Goal: Transaction & Acquisition: Purchase product/service

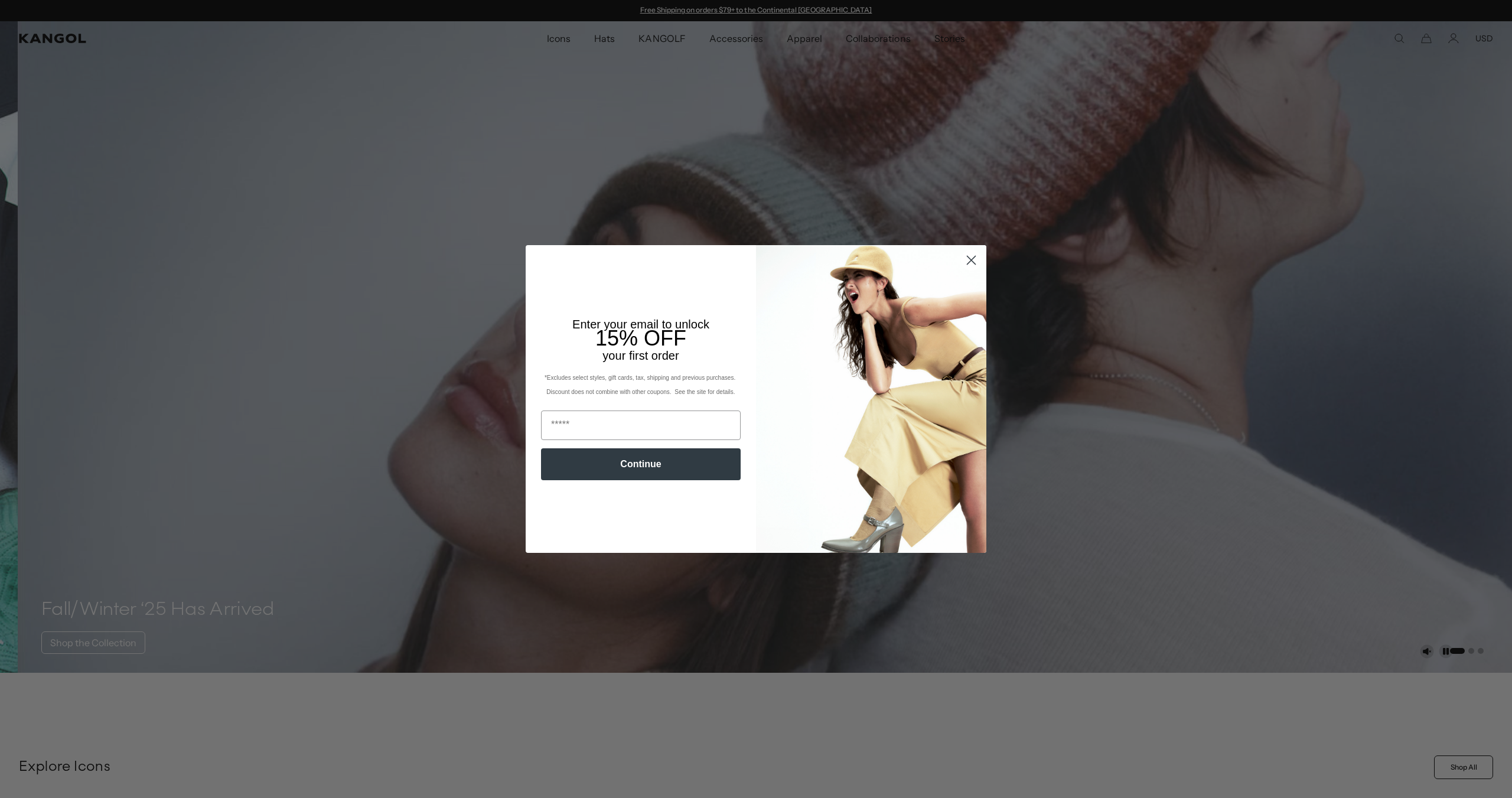
click at [967, 270] on circle "Close dialog" at bounding box center [971, 261] width 19 height 19
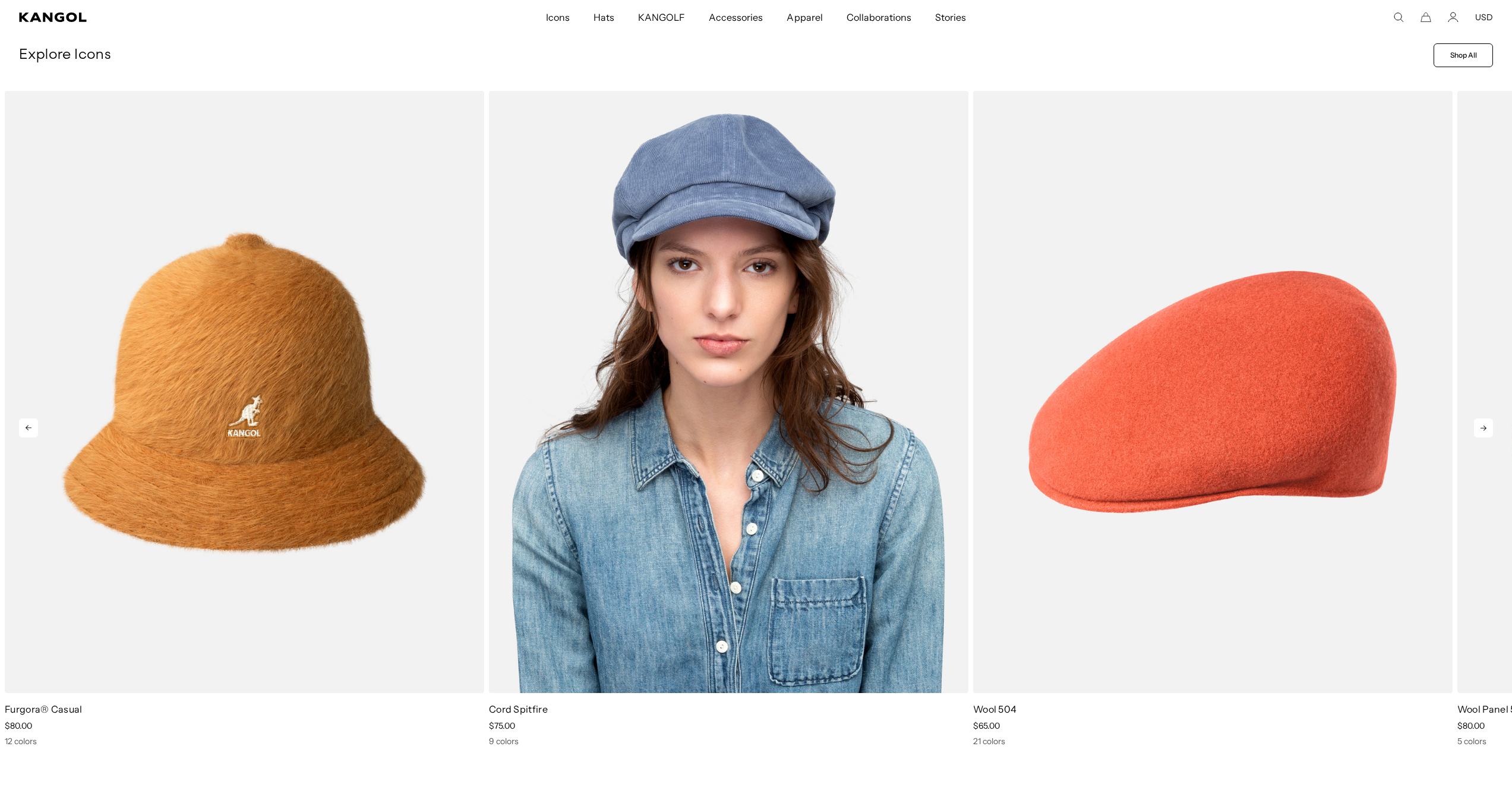
scroll to position [0, 245]
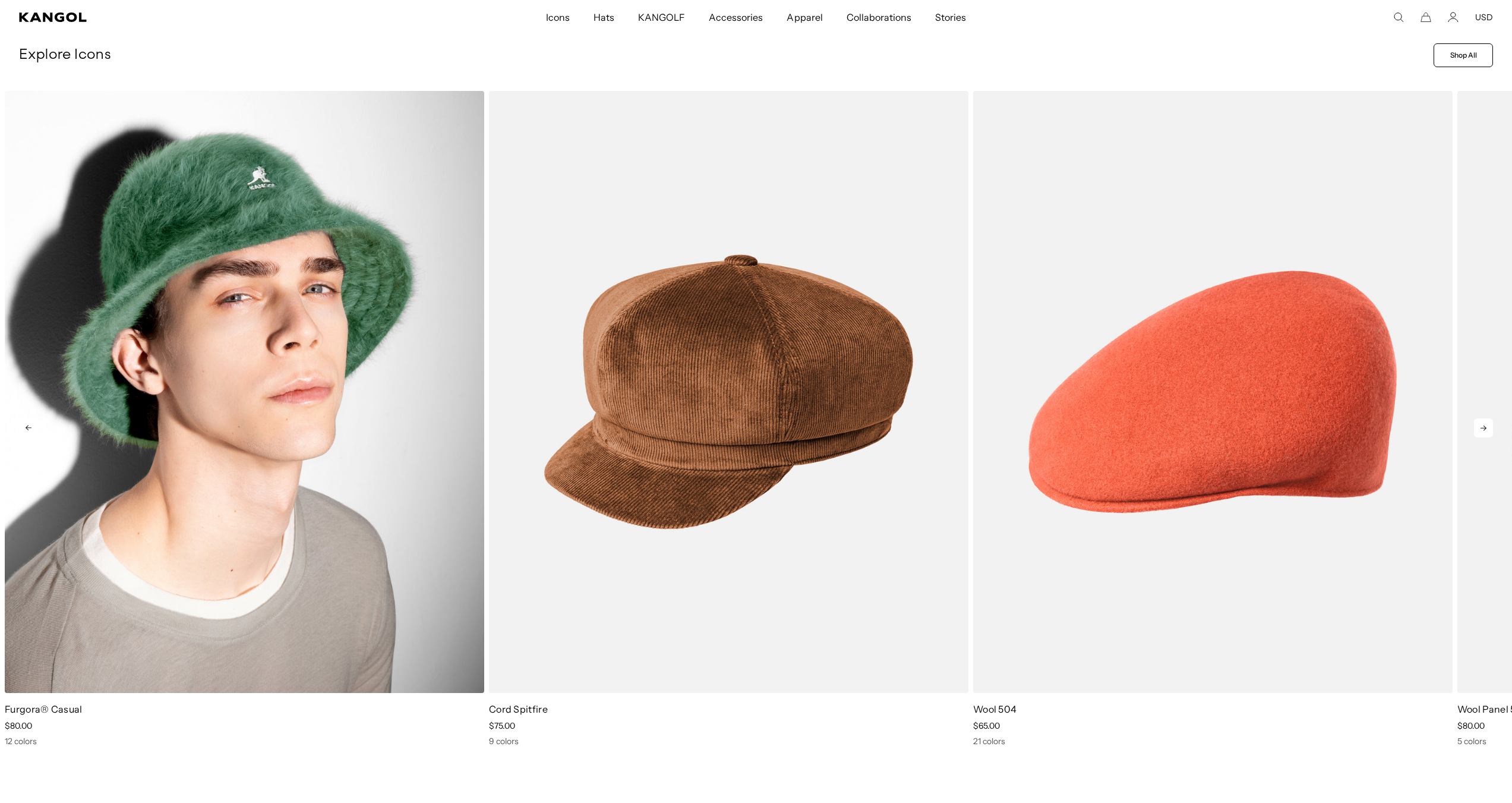
click at [320, 552] on img "1 of 13" at bounding box center [244, 391] width 479 height 602
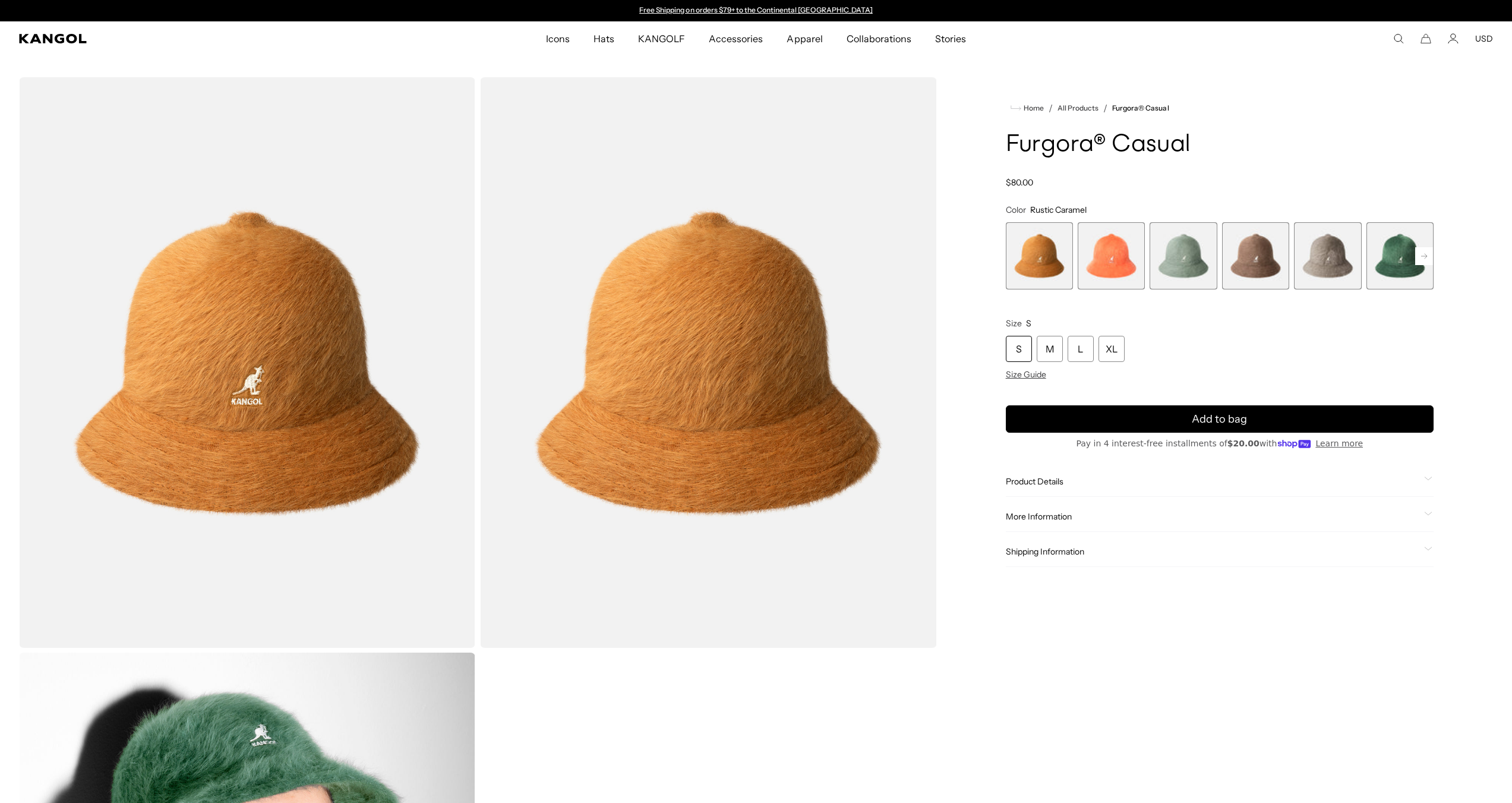
click at [1426, 259] on rect at bounding box center [1424, 257] width 18 height 18
click at [1400, 270] on span "7 of 12" at bounding box center [1400, 256] width 67 height 67
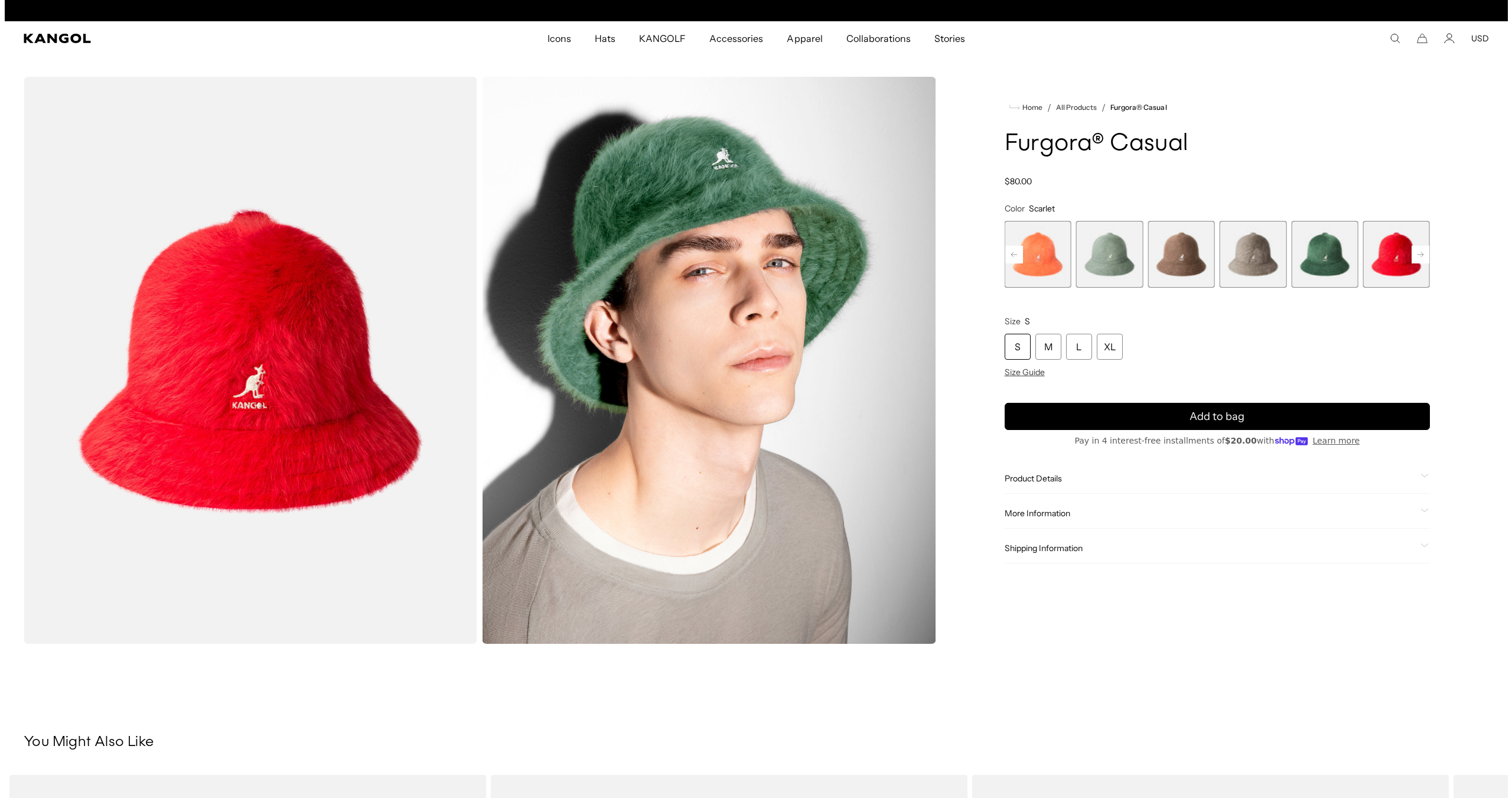
scroll to position [0, 243]
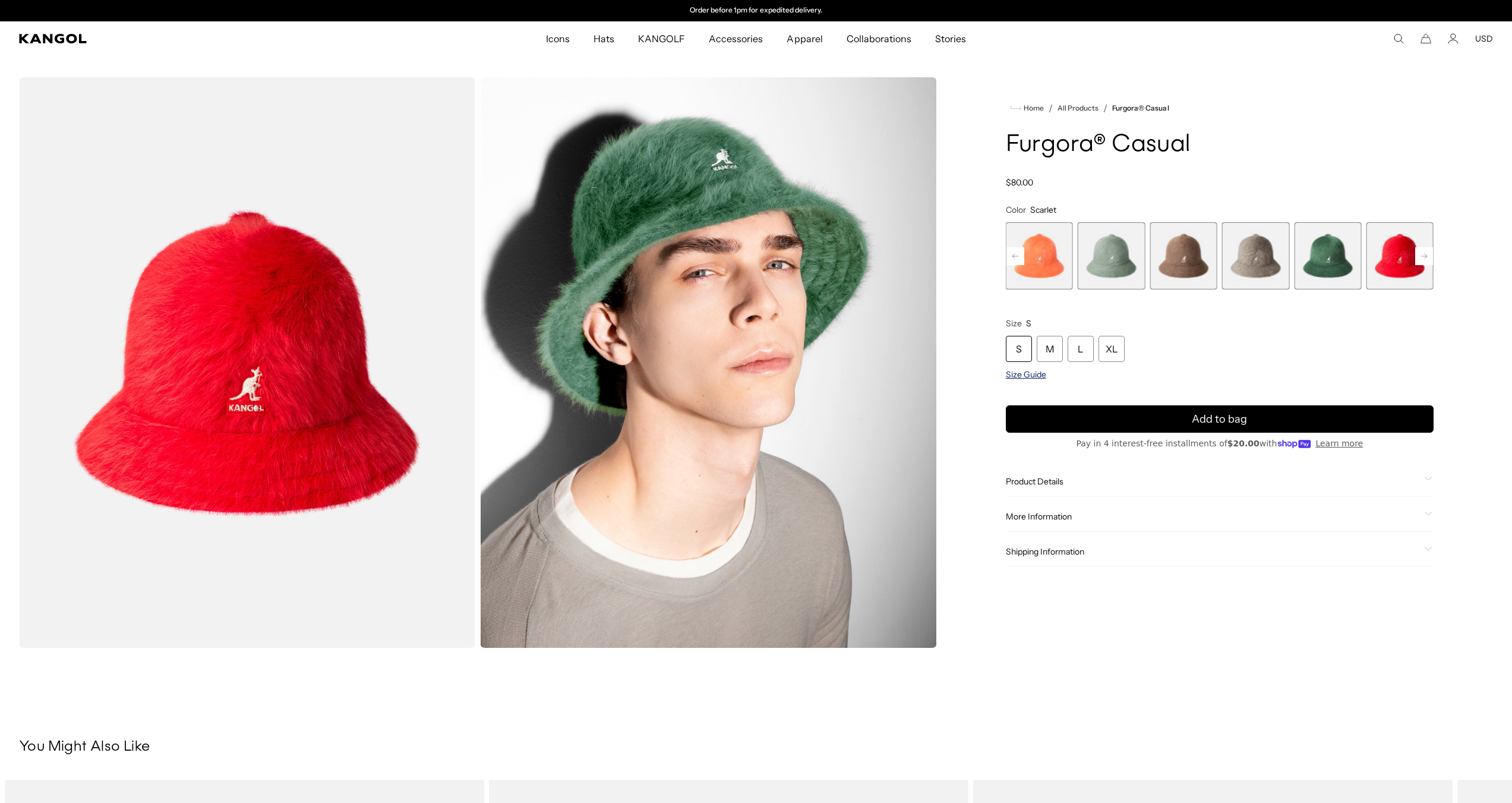
click at [1034, 373] on span "Size Guide" at bounding box center [1025, 374] width 40 height 11
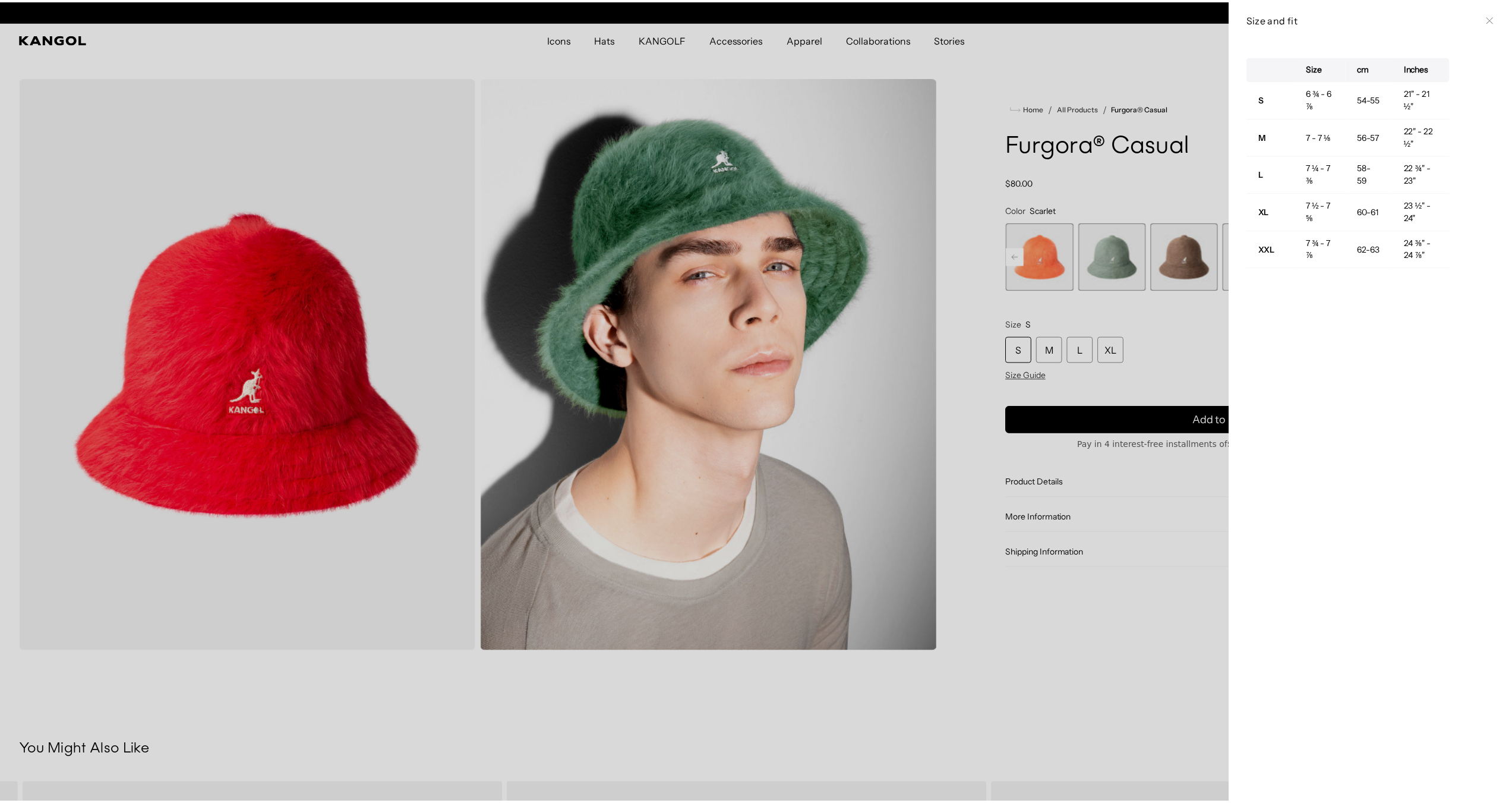
scroll to position [0, 0]
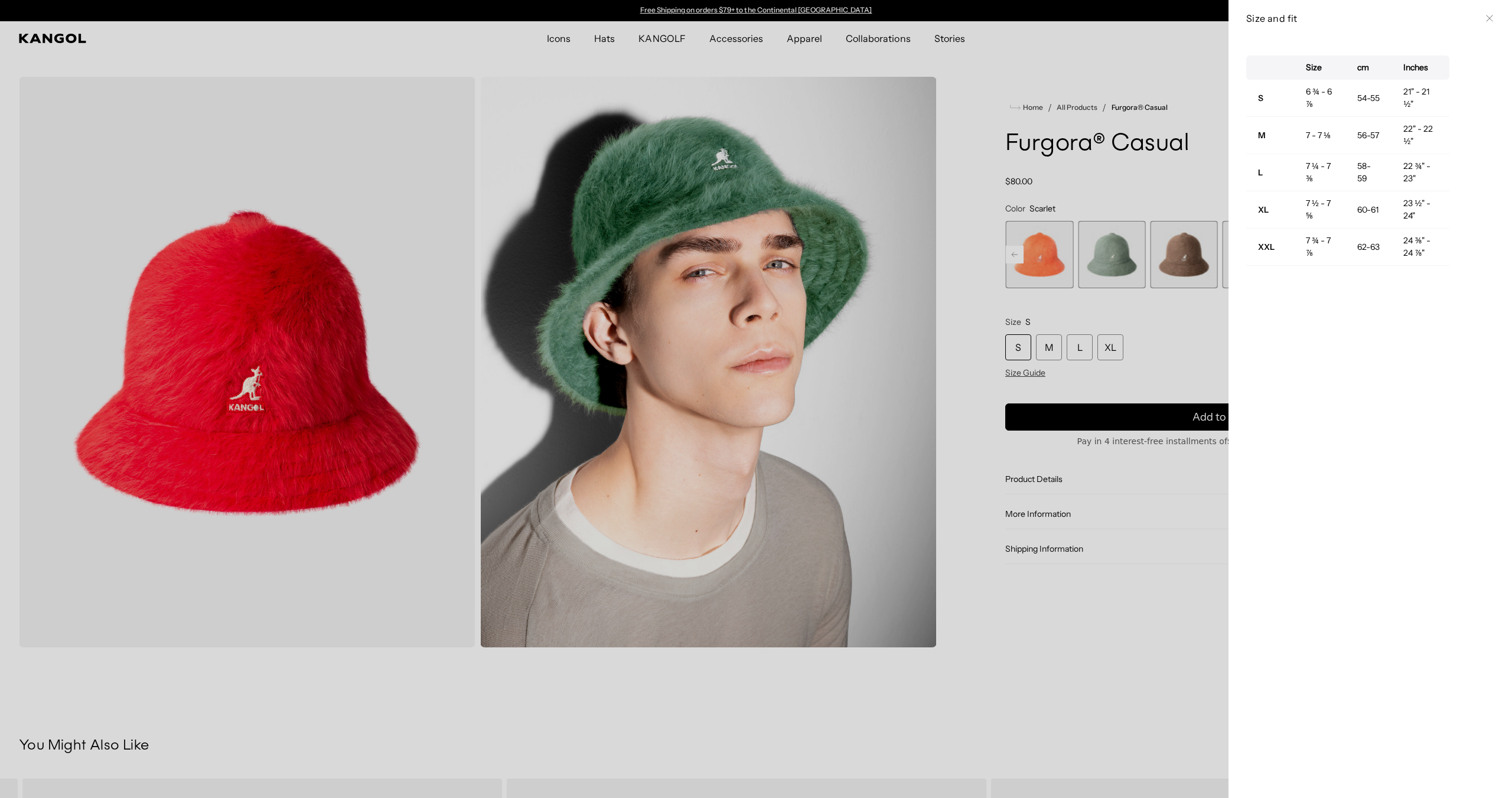
click at [439, 44] on div at bounding box center [756, 399] width 1512 height 798
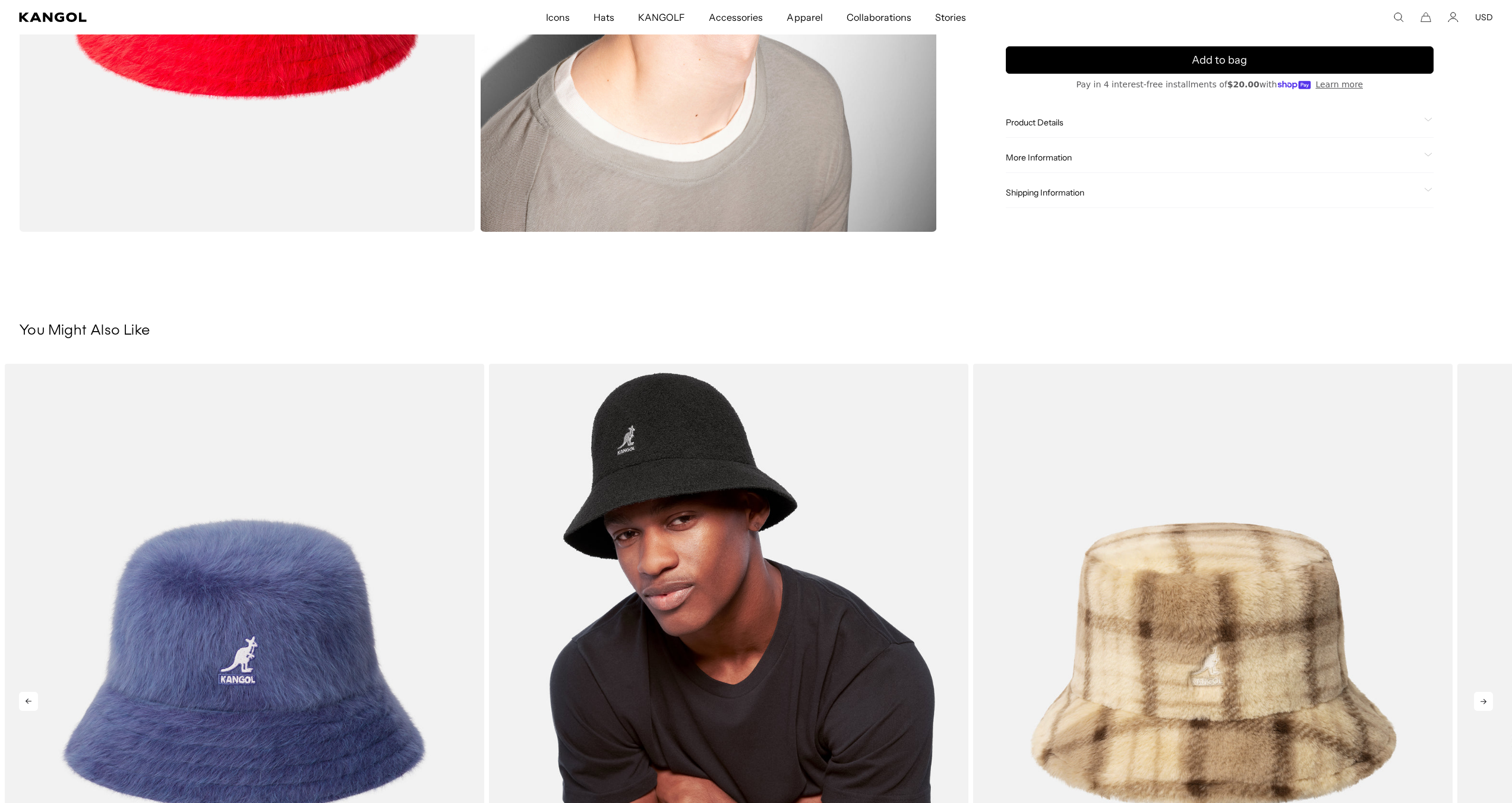
click at [585, 491] on img "2 of 5" at bounding box center [728, 664] width 479 height 602
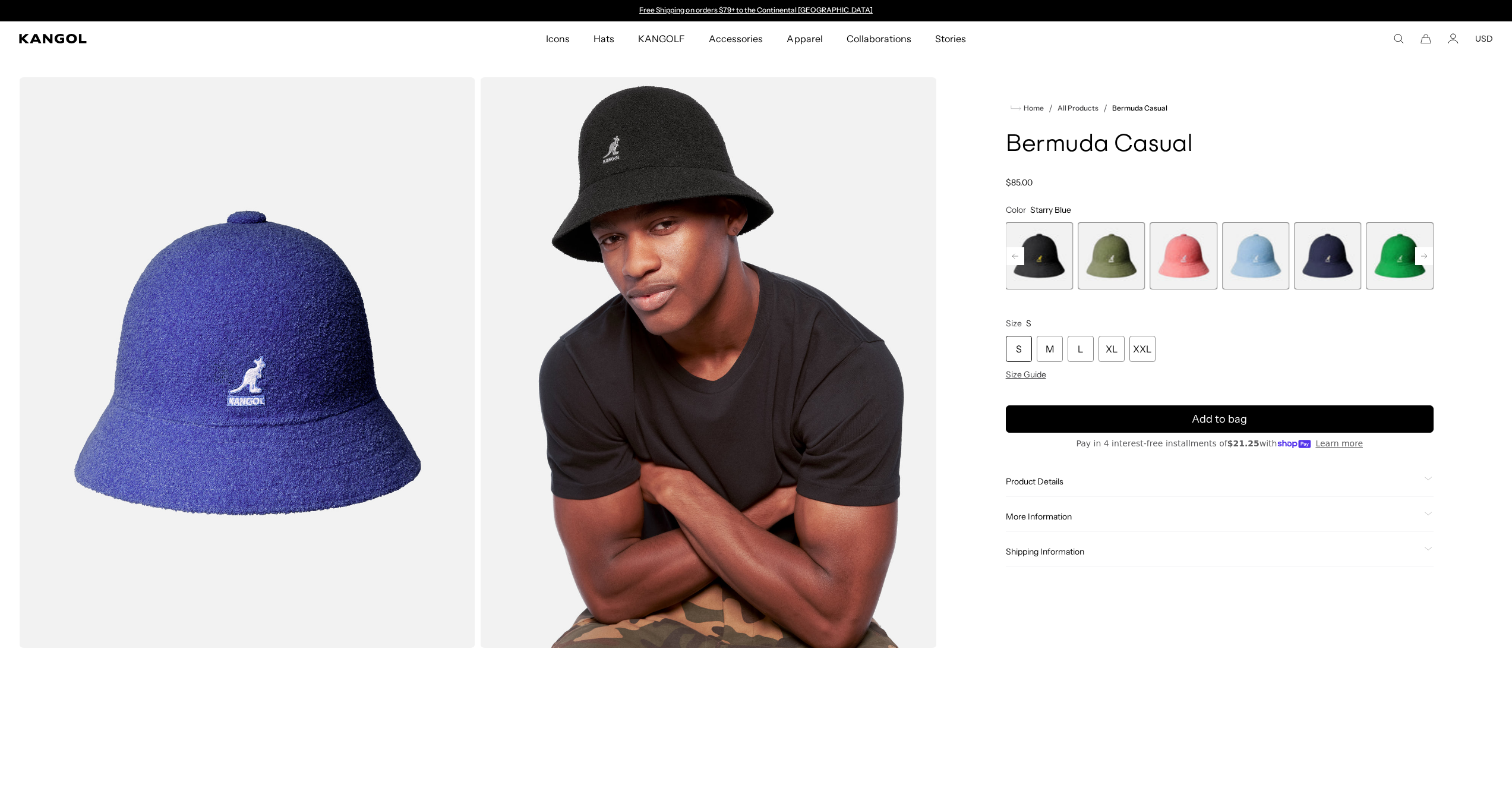
click at [1430, 256] on rect at bounding box center [1424, 257] width 18 height 18
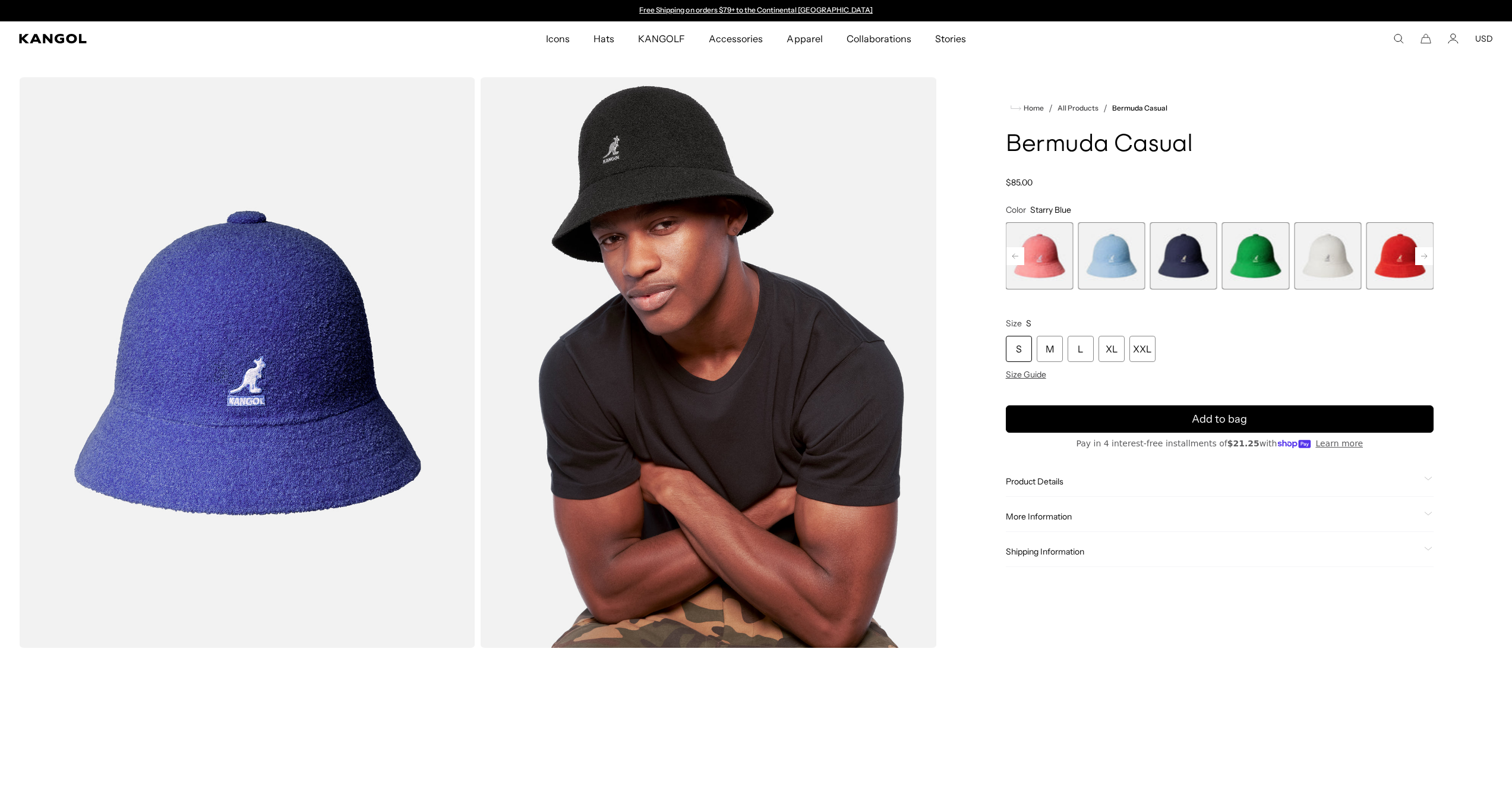
click at [1430, 256] on rect at bounding box center [1424, 257] width 18 height 18
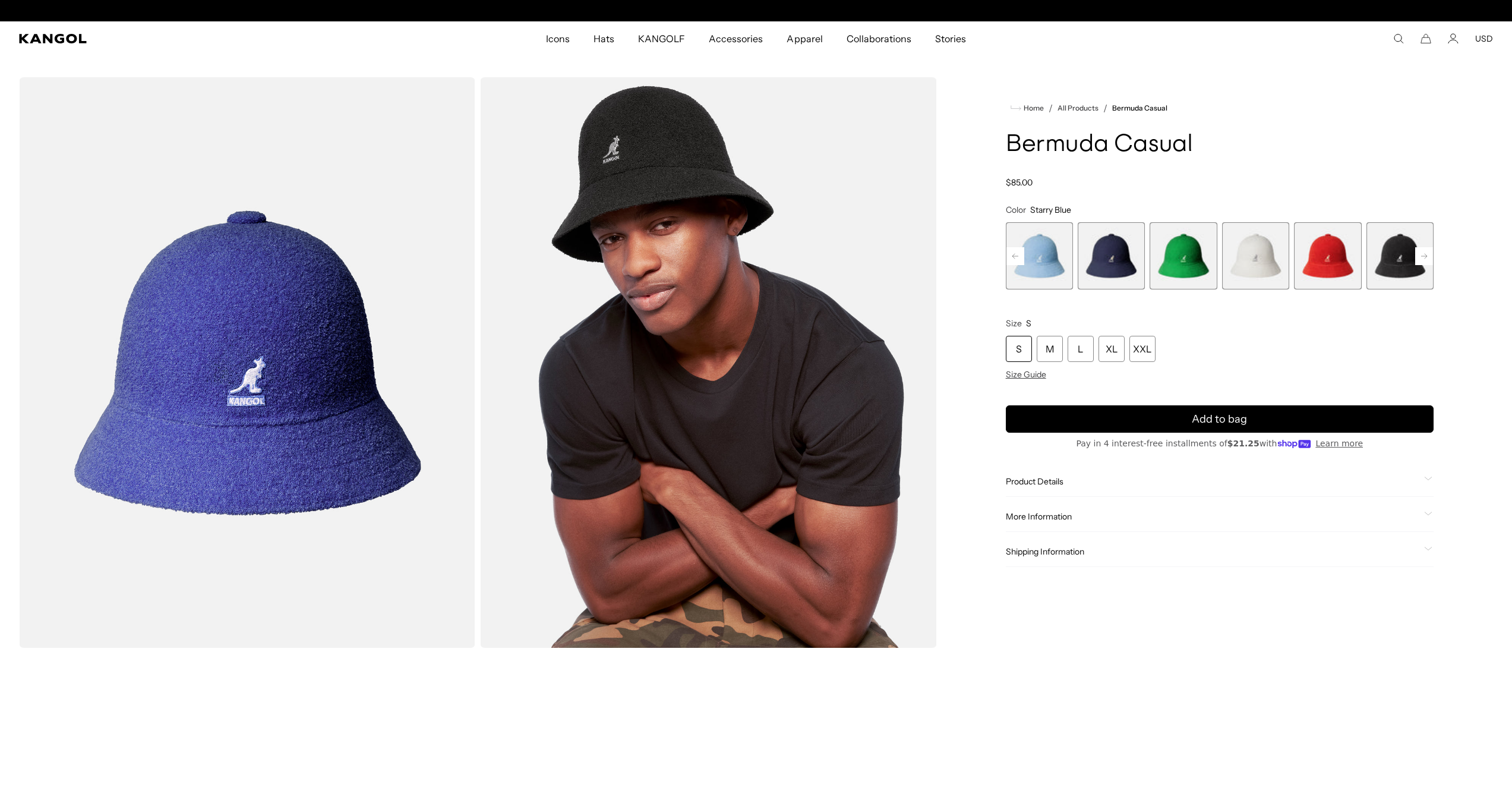
scroll to position [0, 245]
click at [1257, 256] on span "9 of 12" at bounding box center [1256, 256] width 67 height 67
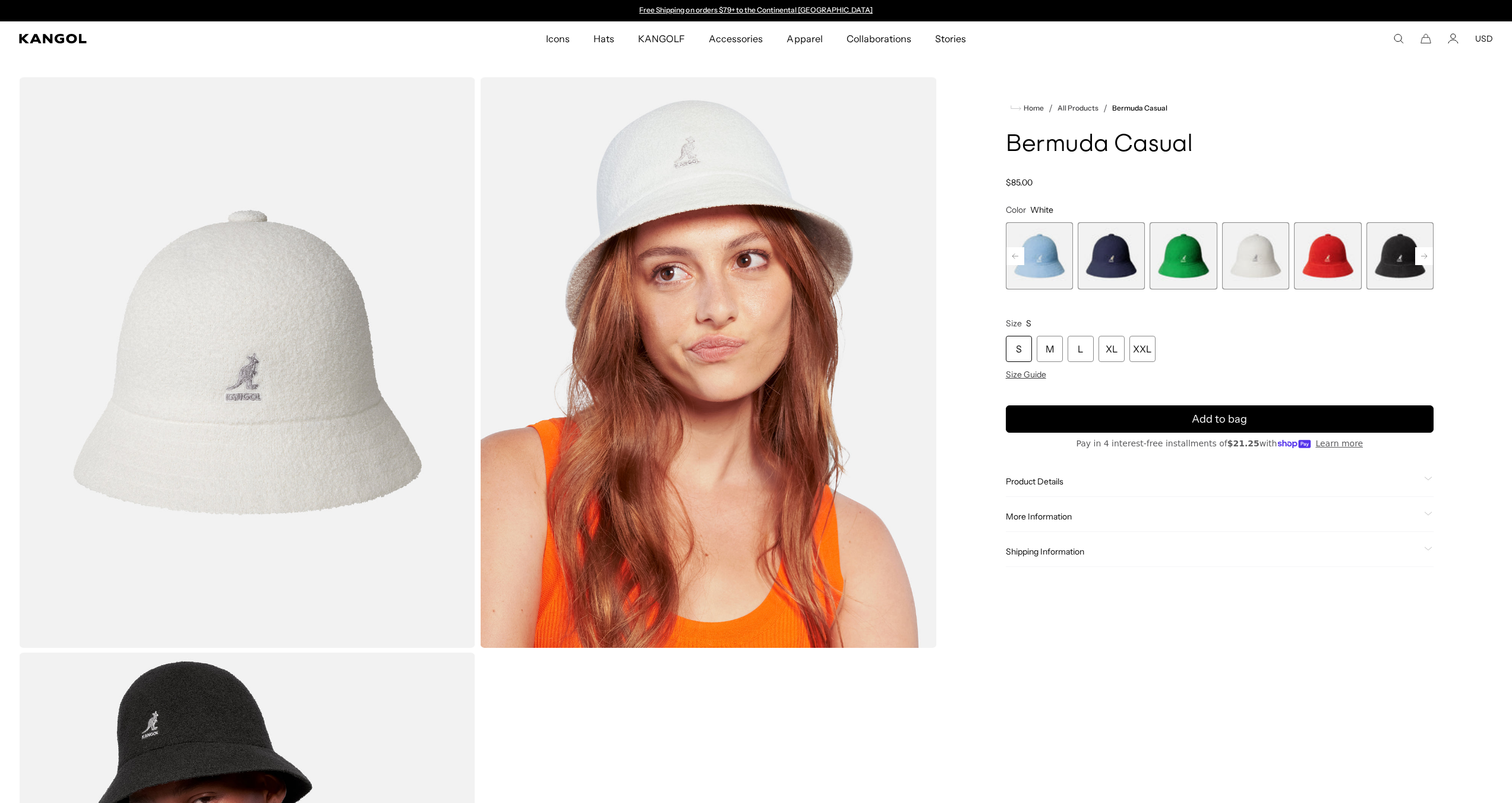
click at [1386, 251] on span "11 of 12" at bounding box center [1400, 256] width 67 height 67
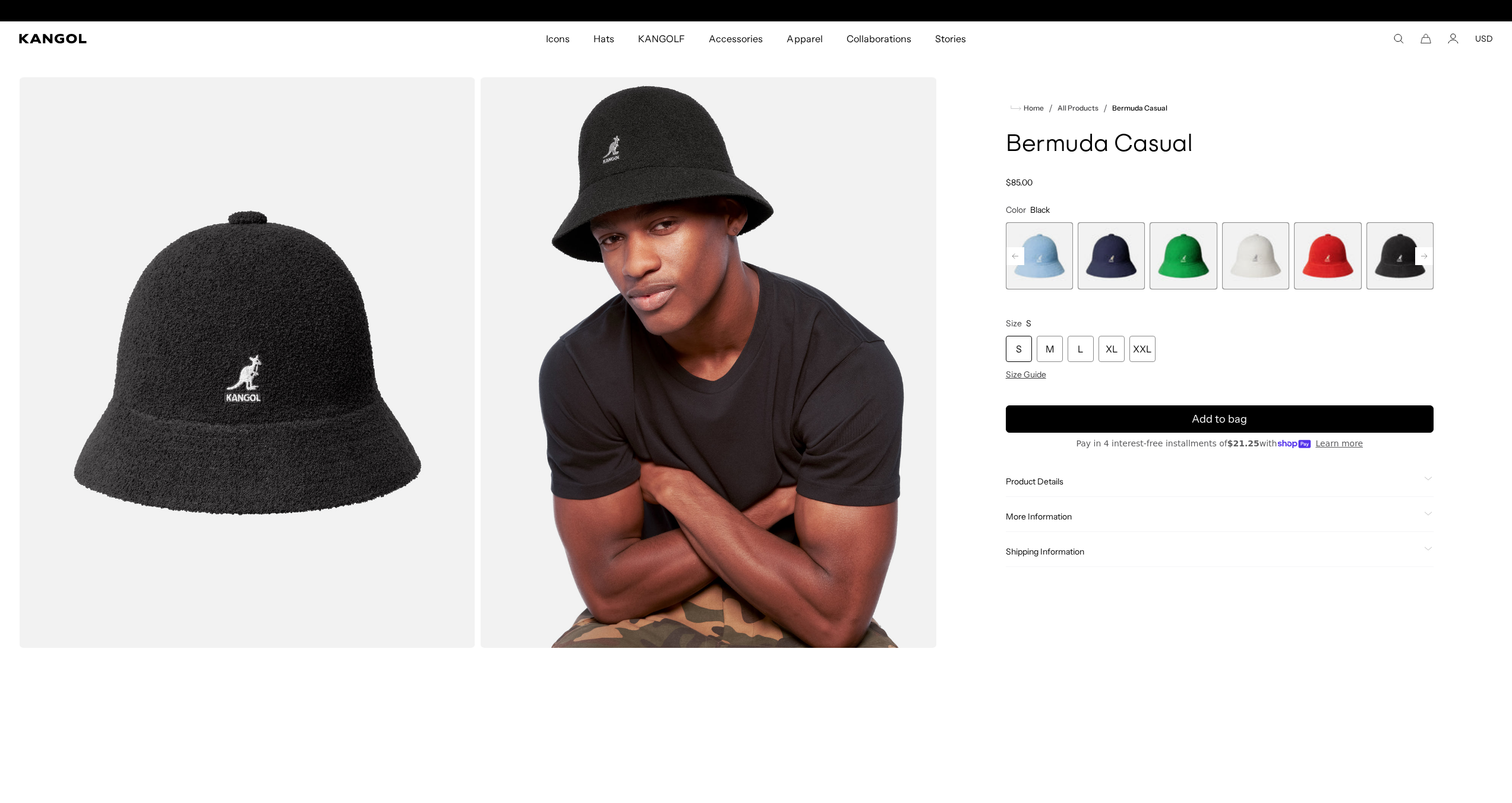
scroll to position [0, 245]
click at [1427, 257] on rect at bounding box center [1424, 257] width 18 height 18
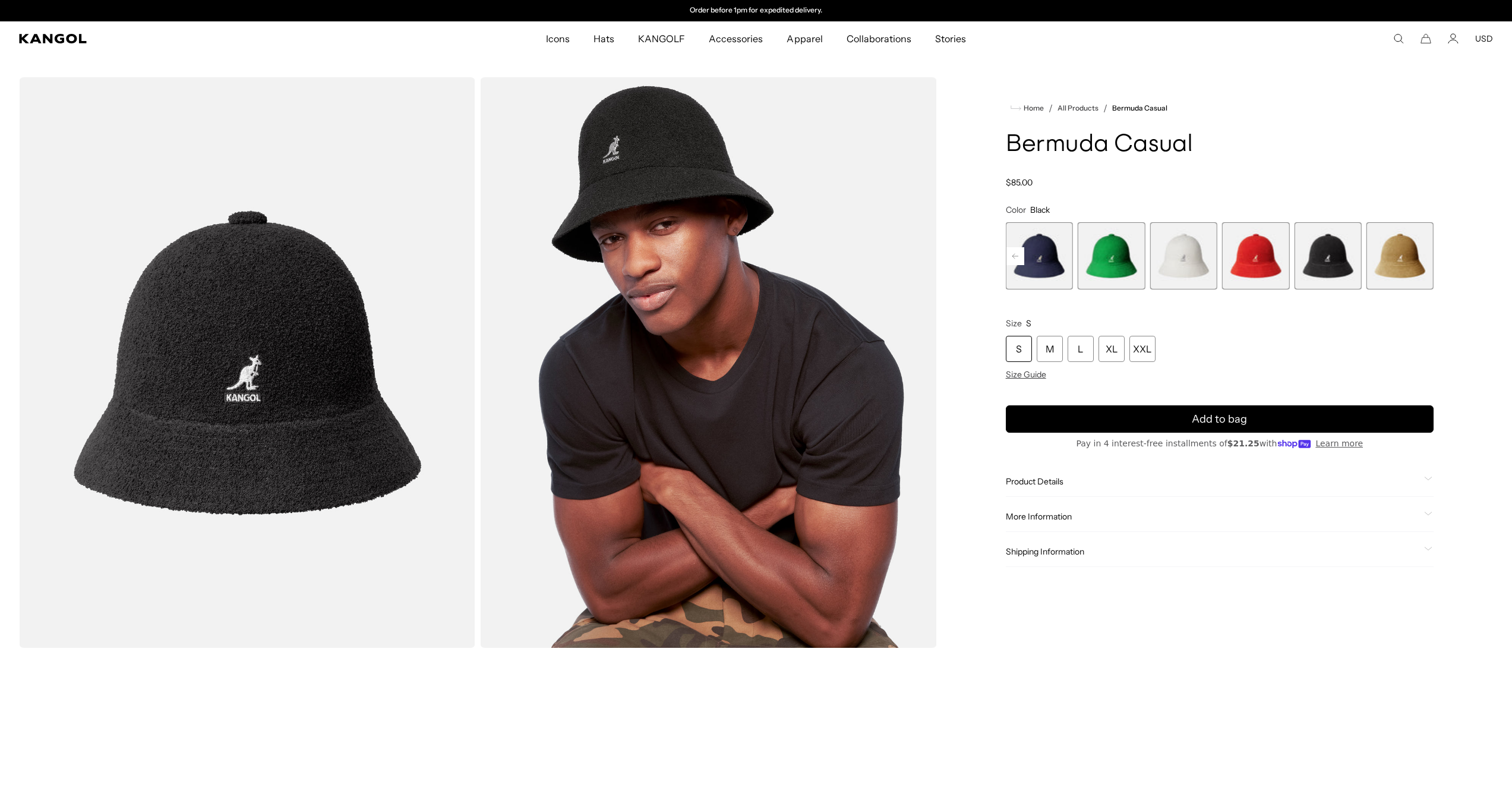
click at [1425, 252] on span "12 of 12" at bounding box center [1400, 256] width 67 height 67
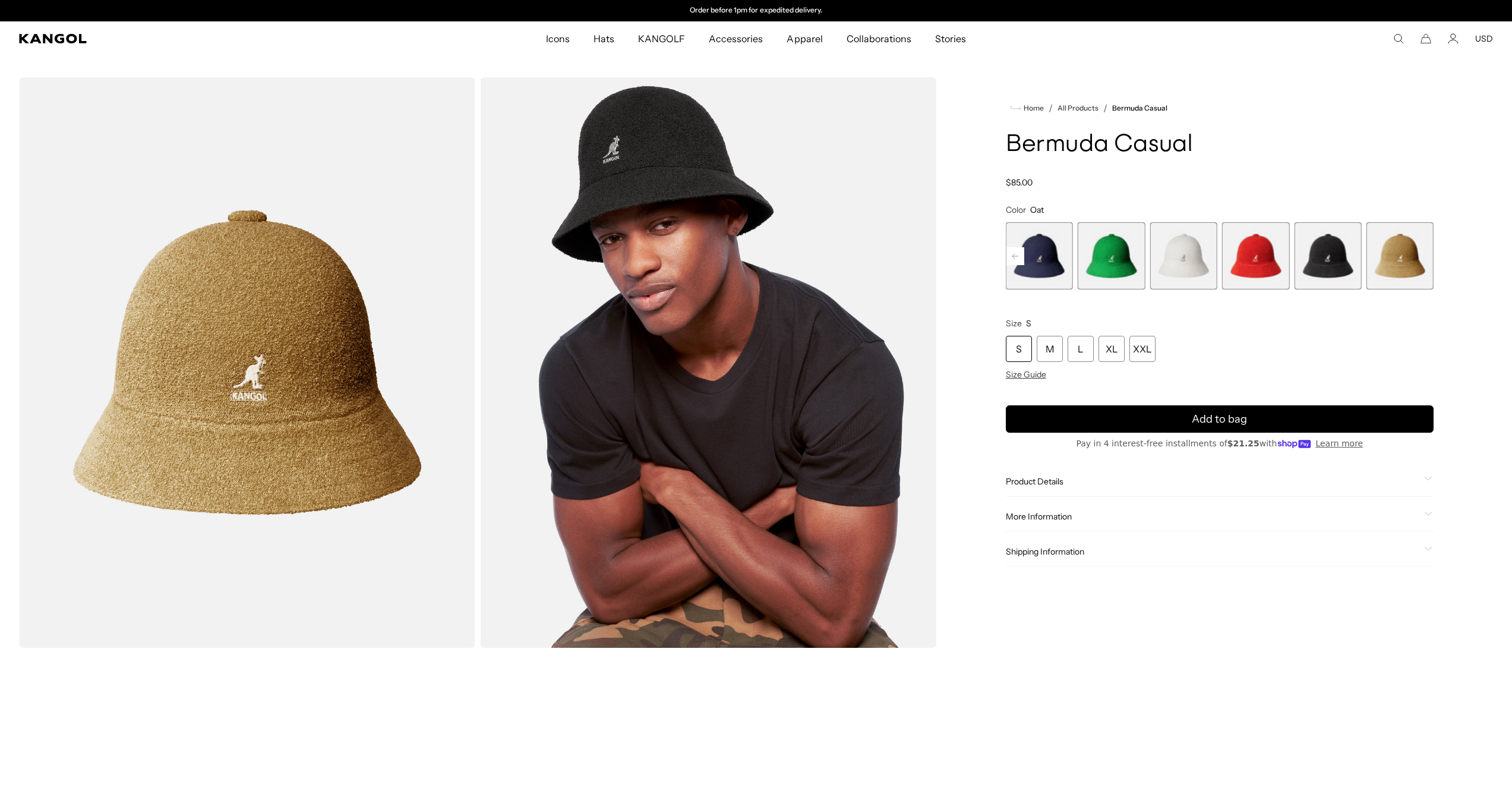
click at [1277, 243] on span "10 of 12" at bounding box center [1256, 256] width 67 height 67
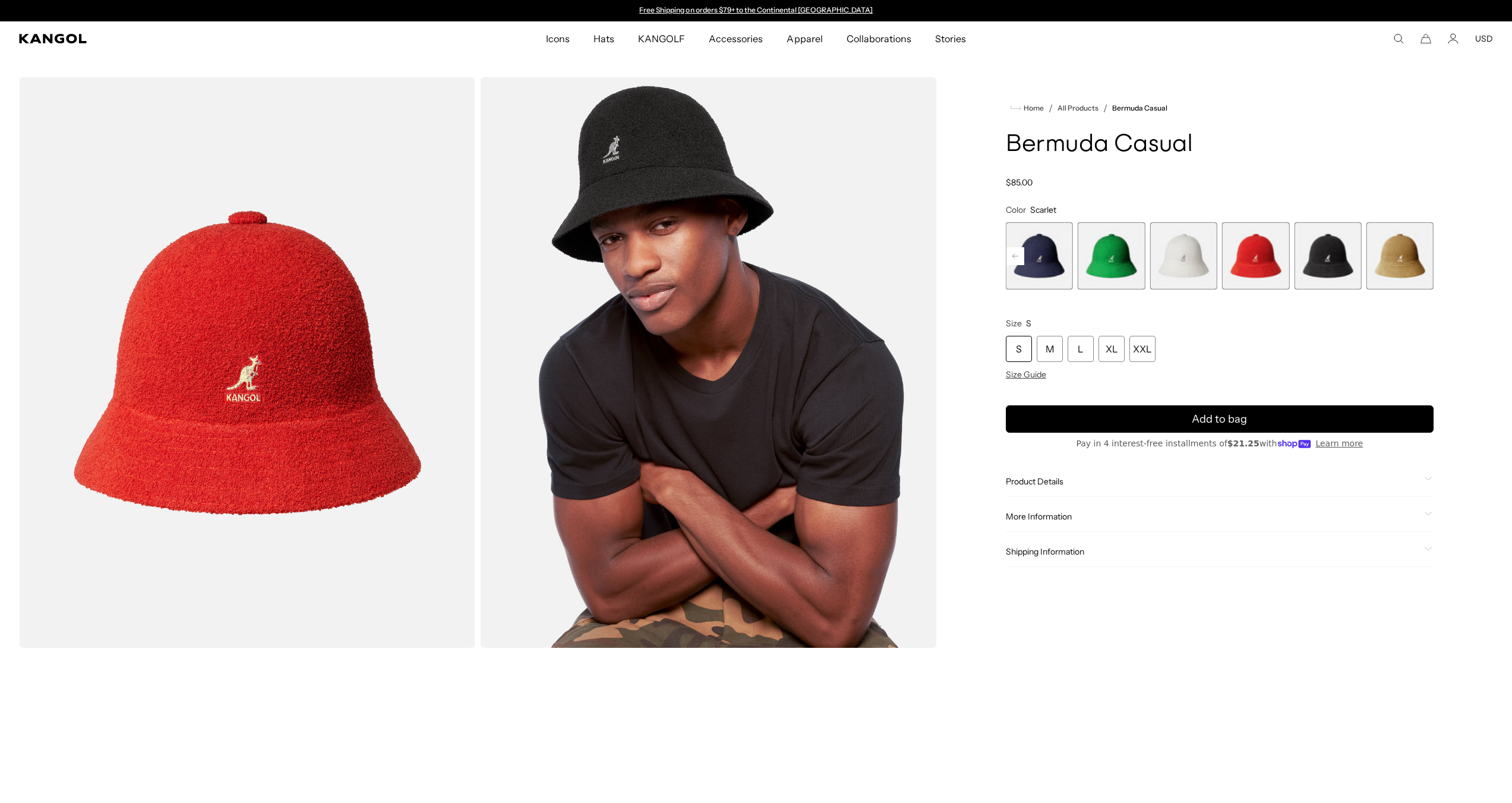
click at [1013, 250] on rect at bounding box center [1016, 257] width 18 height 18
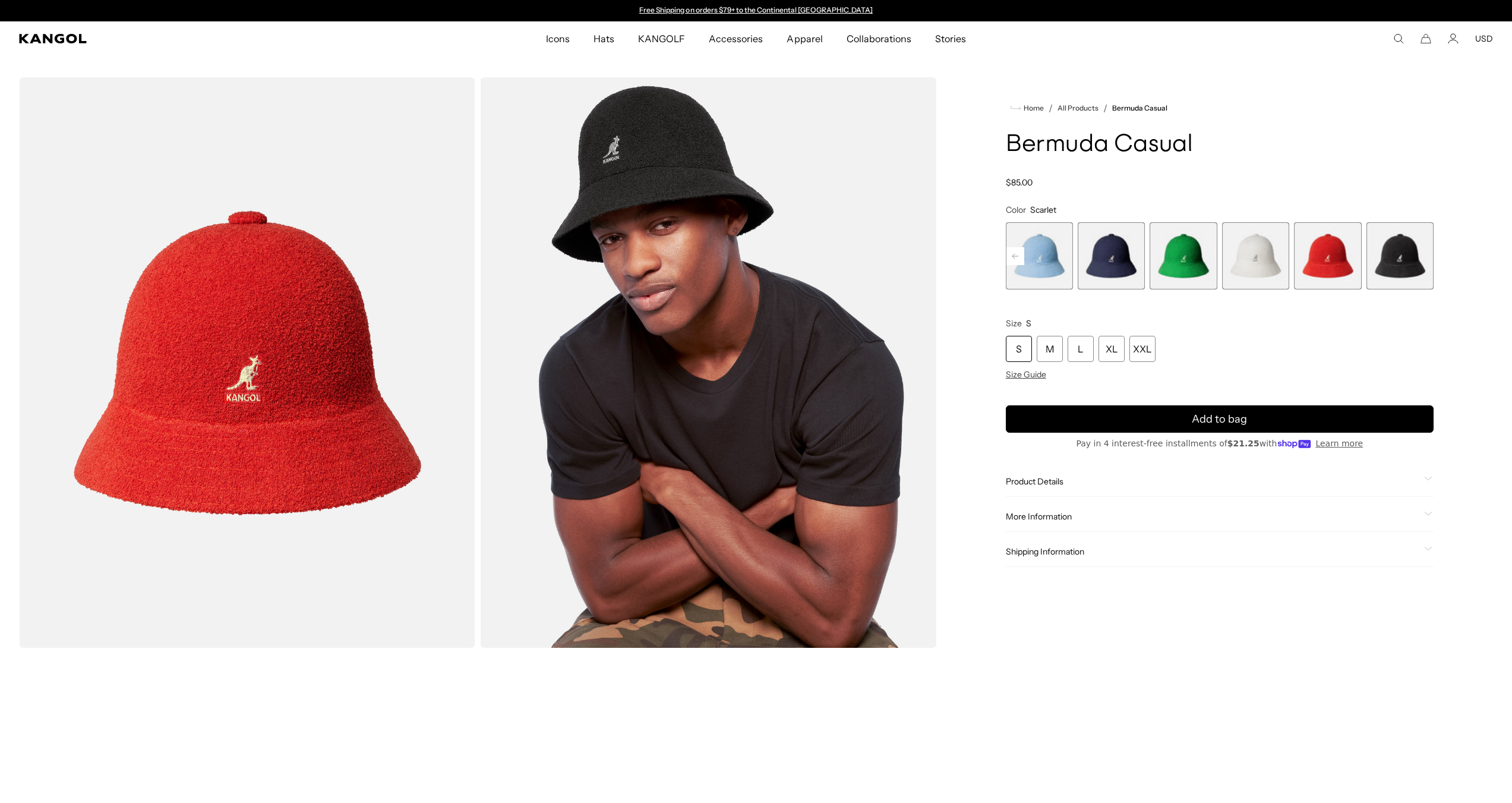
click at [1013, 250] on rect at bounding box center [1016, 257] width 18 height 18
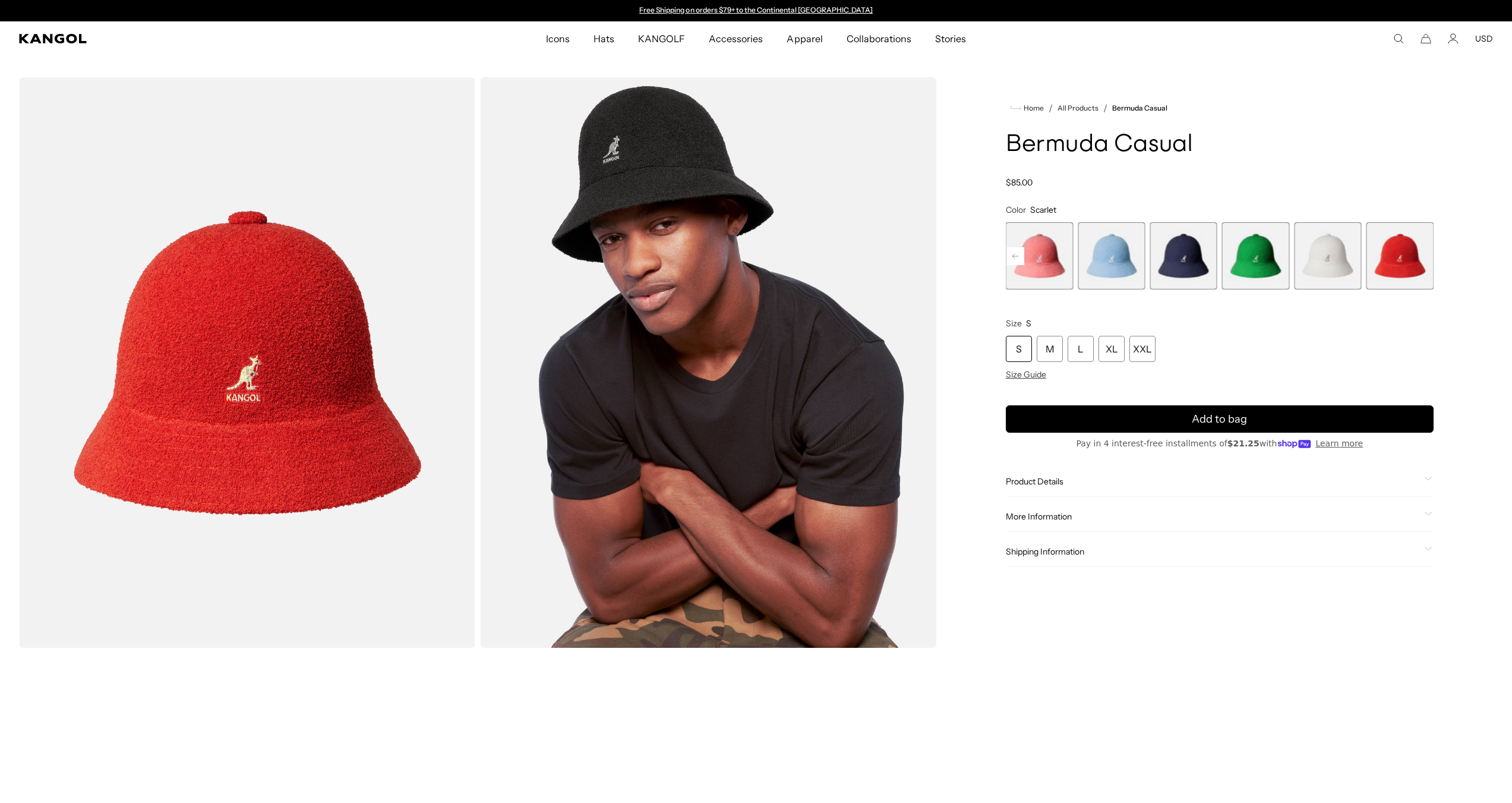
click at [1013, 250] on rect at bounding box center [1016, 257] width 18 height 18
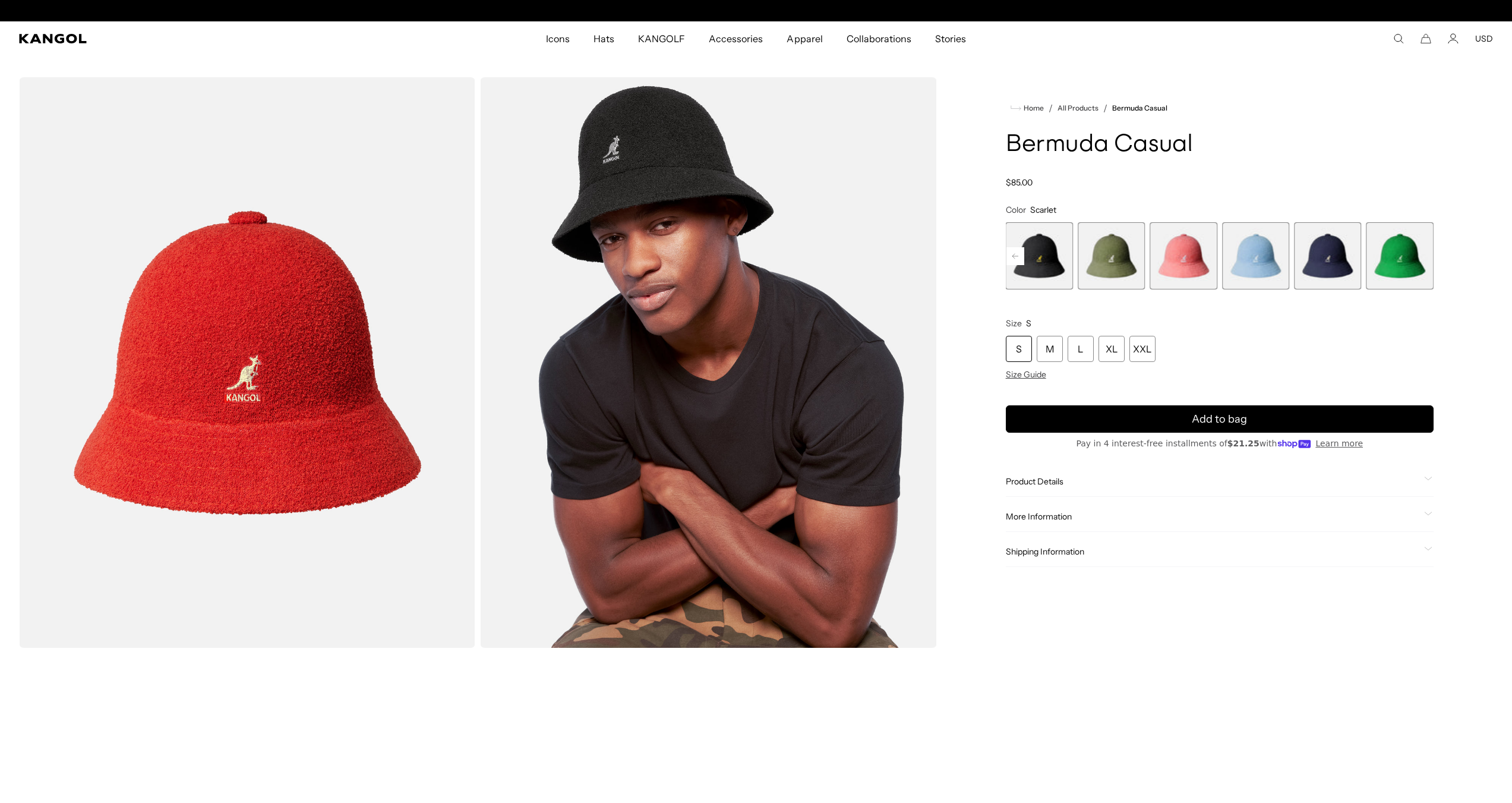
click at [1013, 250] on rect at bounding box center [1016, 257] width 18 height 18
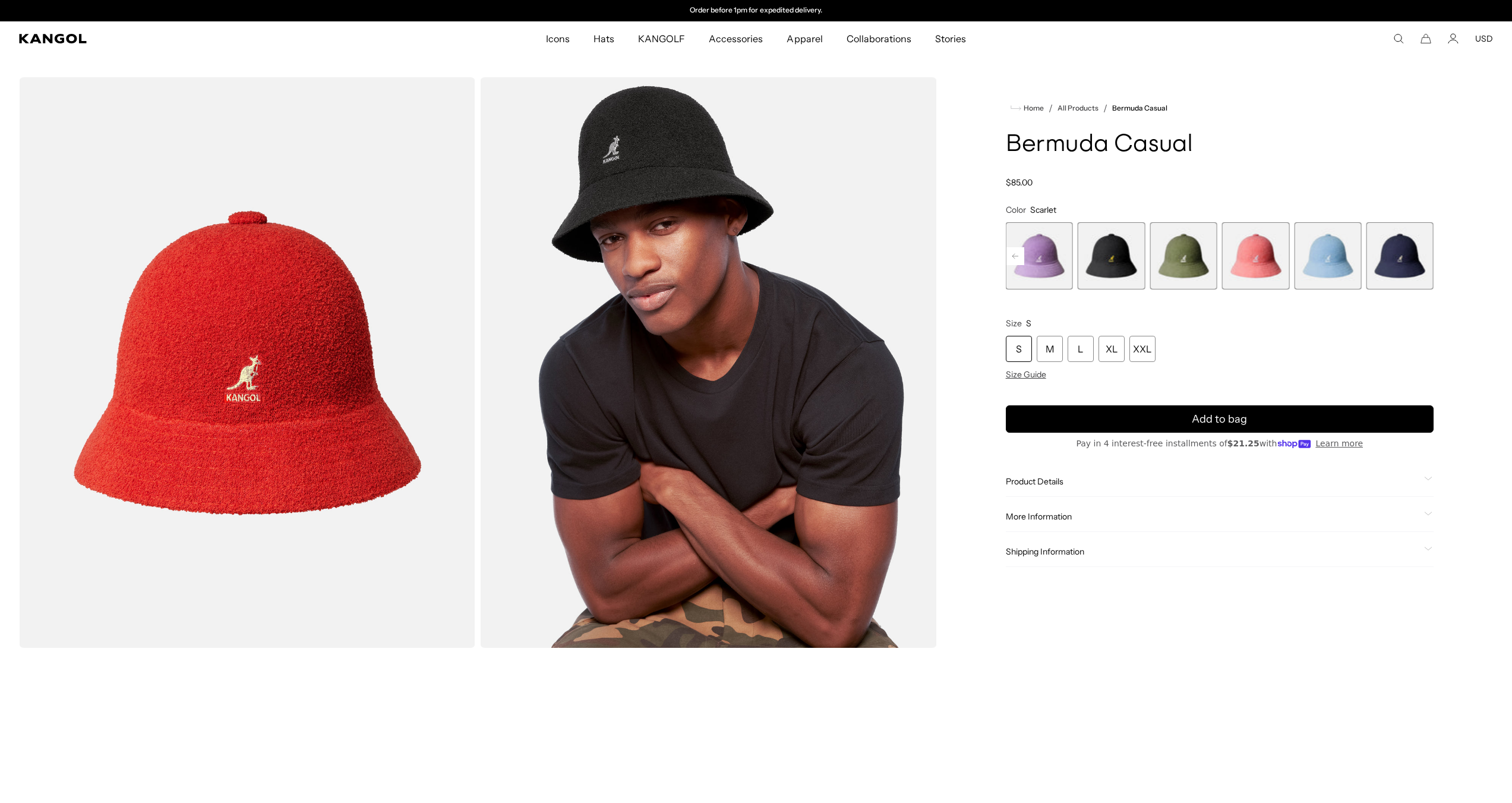
click at [1013, 250] on rect at bounding box center [1016, 257] width 18 height 18
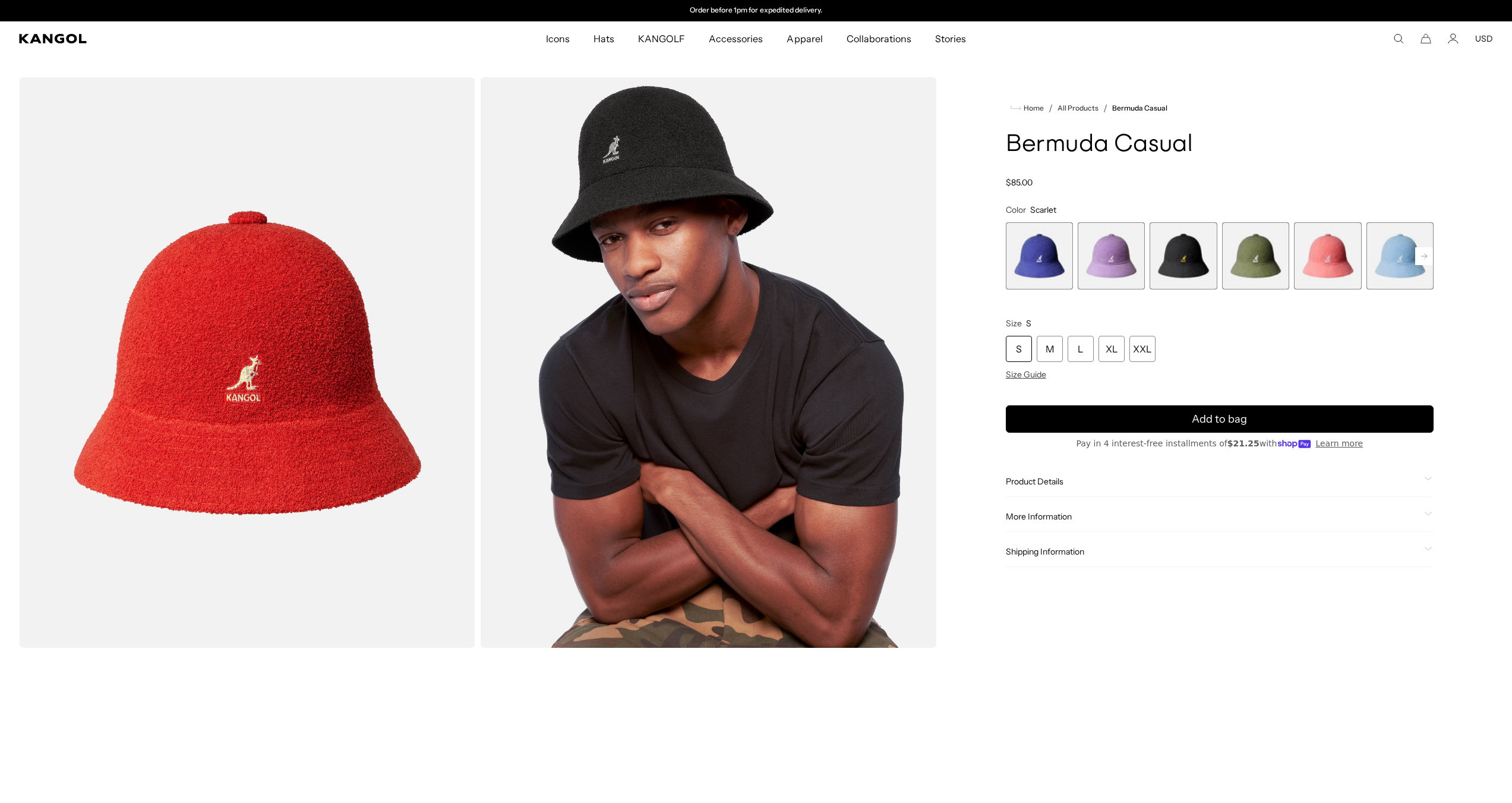
click at [1013, 250] on div "Previous Next Starry Blue Variant sold out or unavailable Digital Lavender Vari…" at bounding box center [1220, 256] width 428 height 67
click at [1188, 262] on span "3 of 12" at bounding box center [1183, 256] width 67 height 67
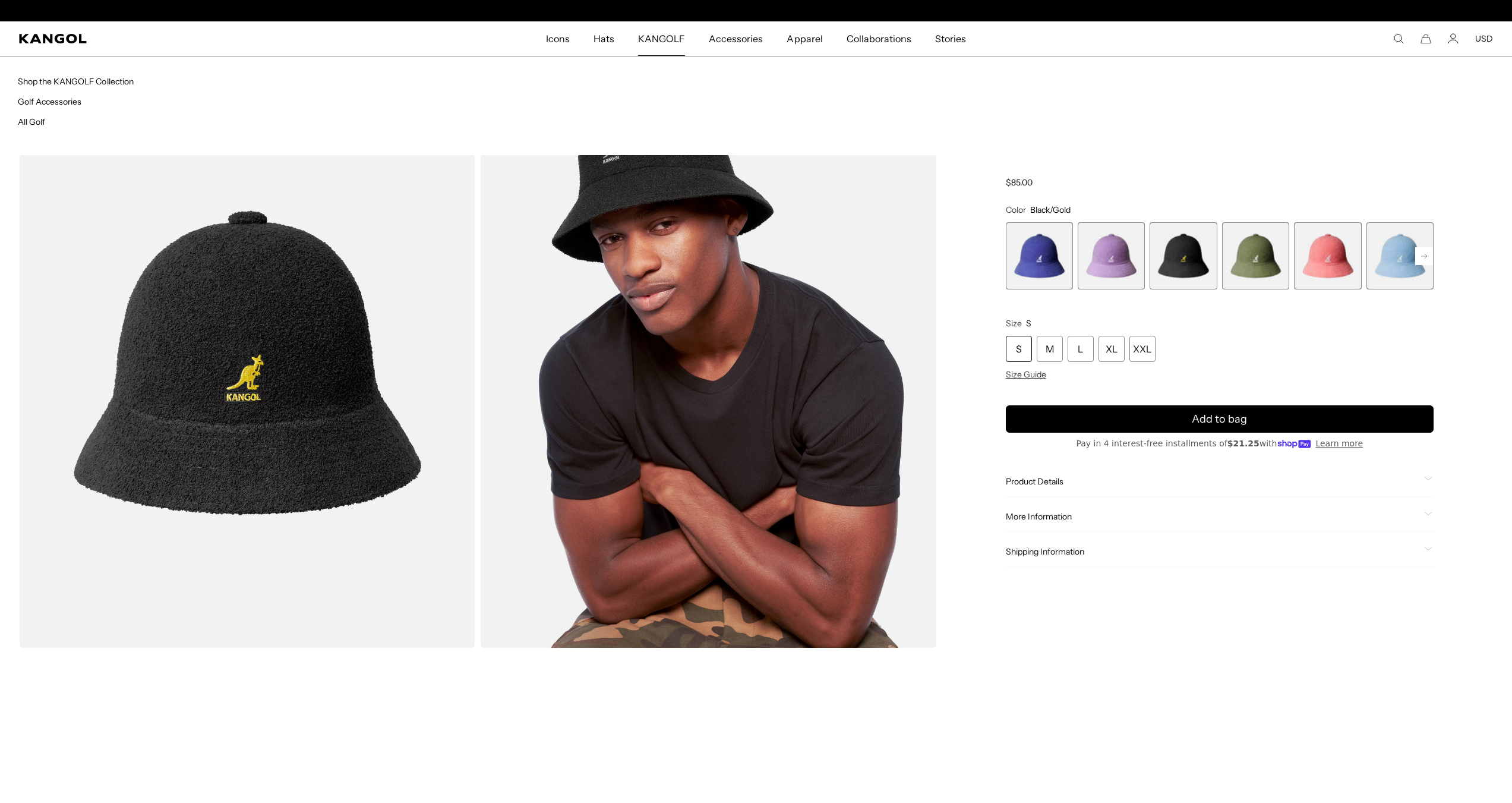
scroll to position [0, 245]
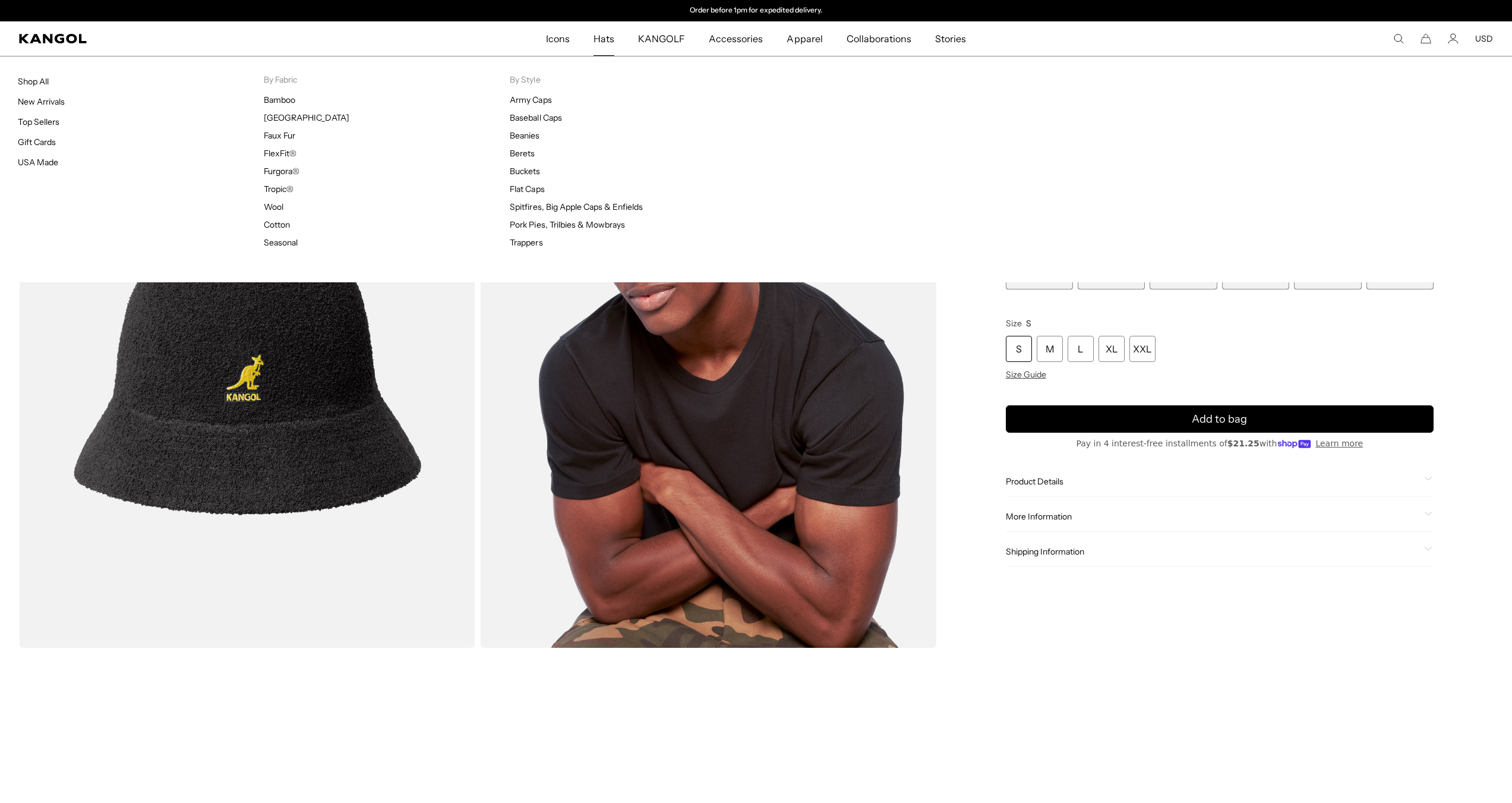
click at [607, 40] on span "Hats" at bounding box center [603, 38] width 20 height 34
